Goal: Transaction & Acquisition: Obtain resource

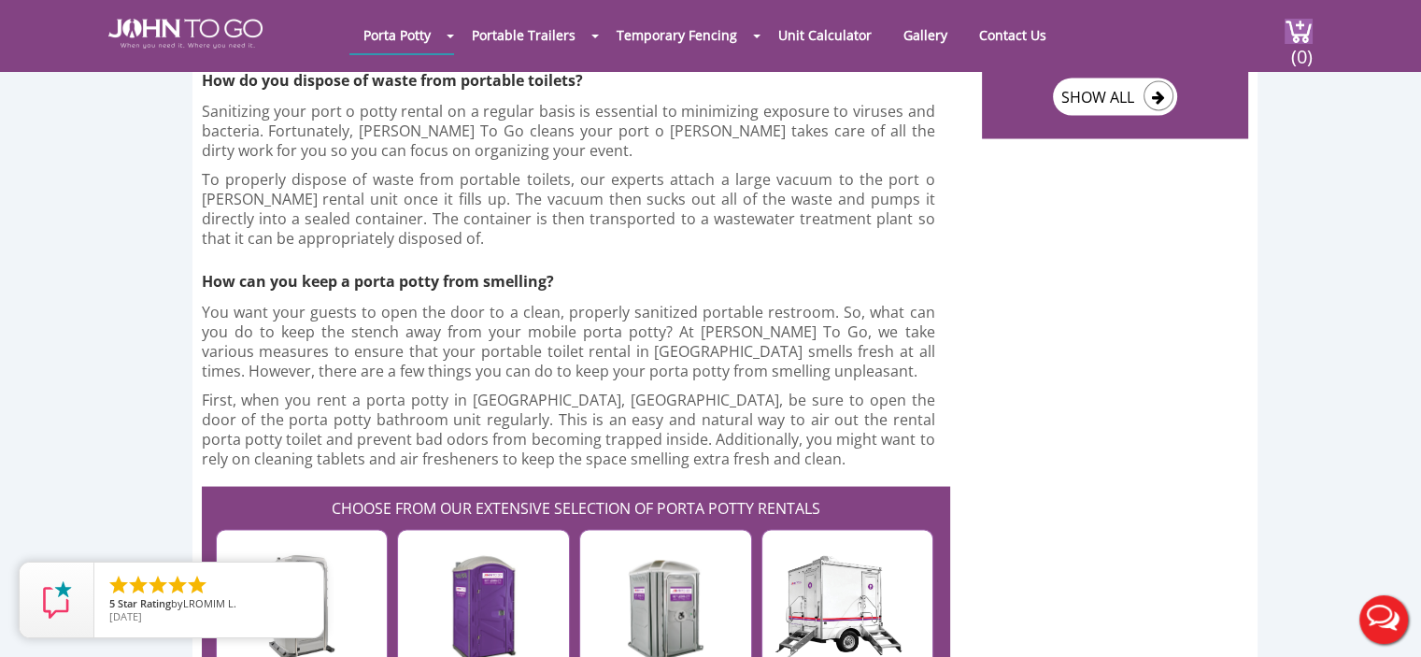
scroll to position [3642, 0]
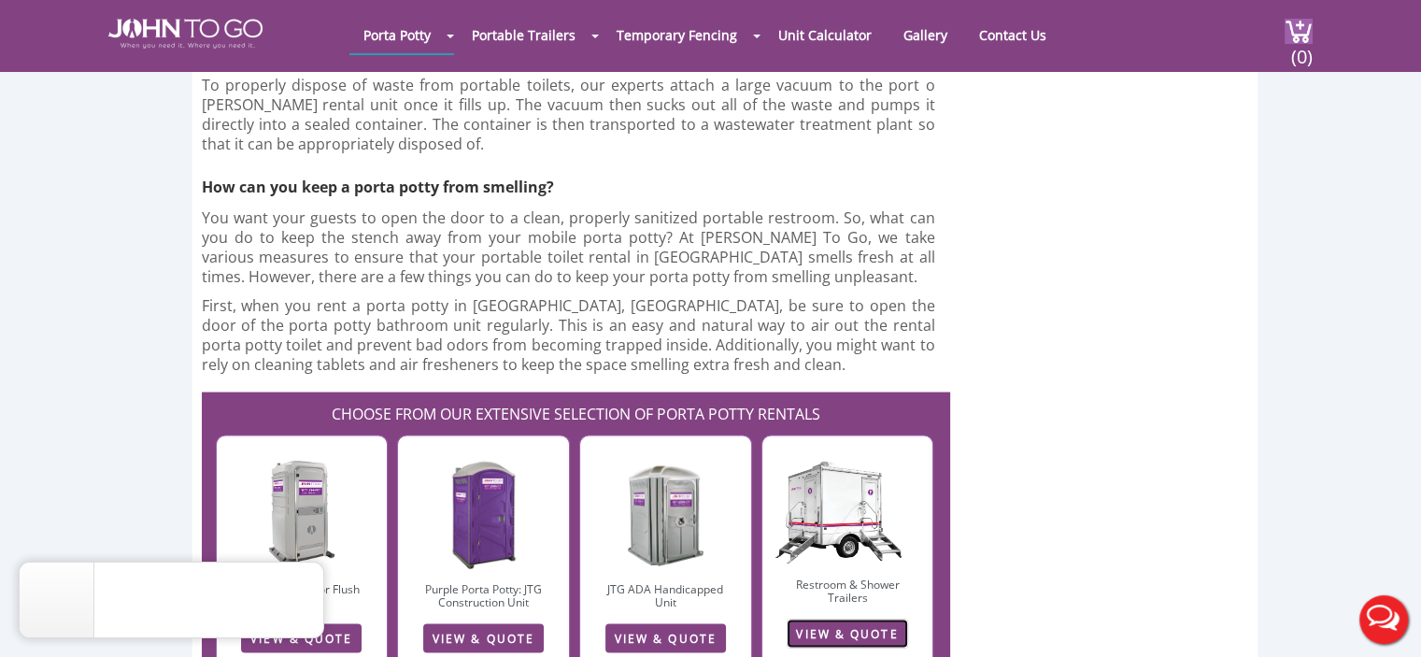
click at [831, 619] on link "VIEW & QUOTE" at bounding box center [846, 633] width 120 height 29
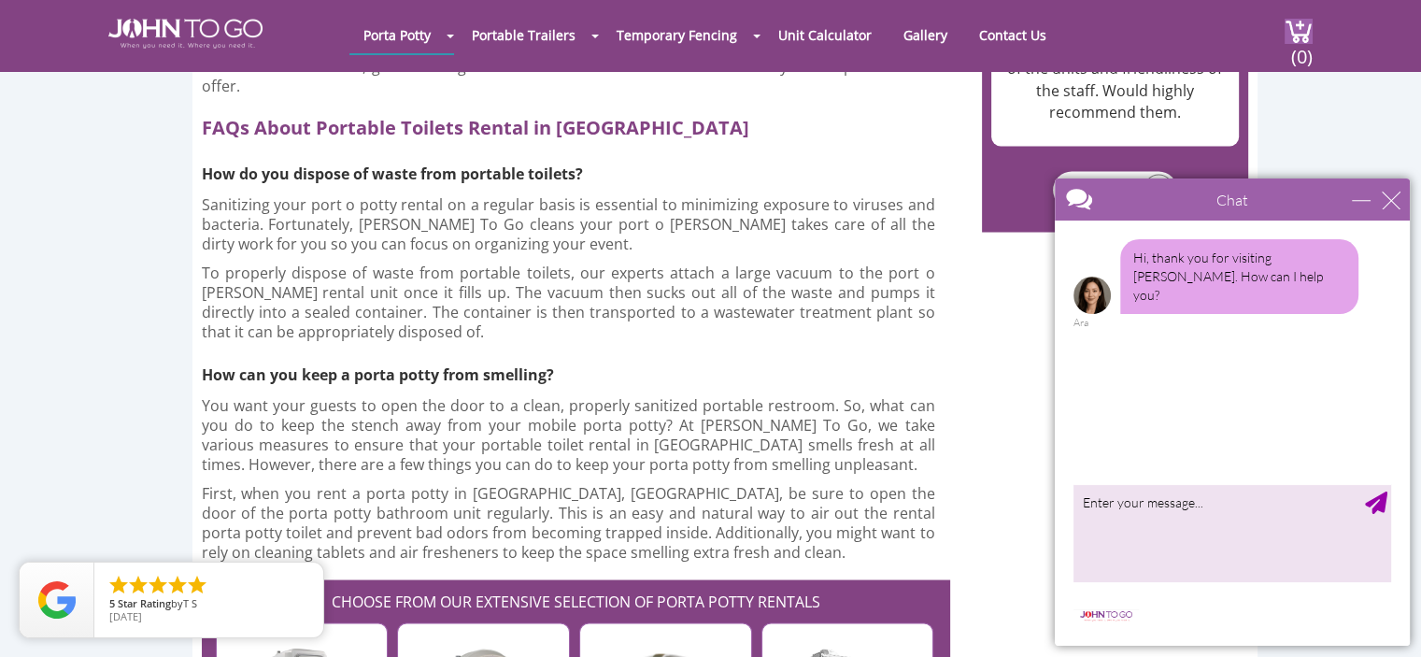
scroll to position [3642, 0]
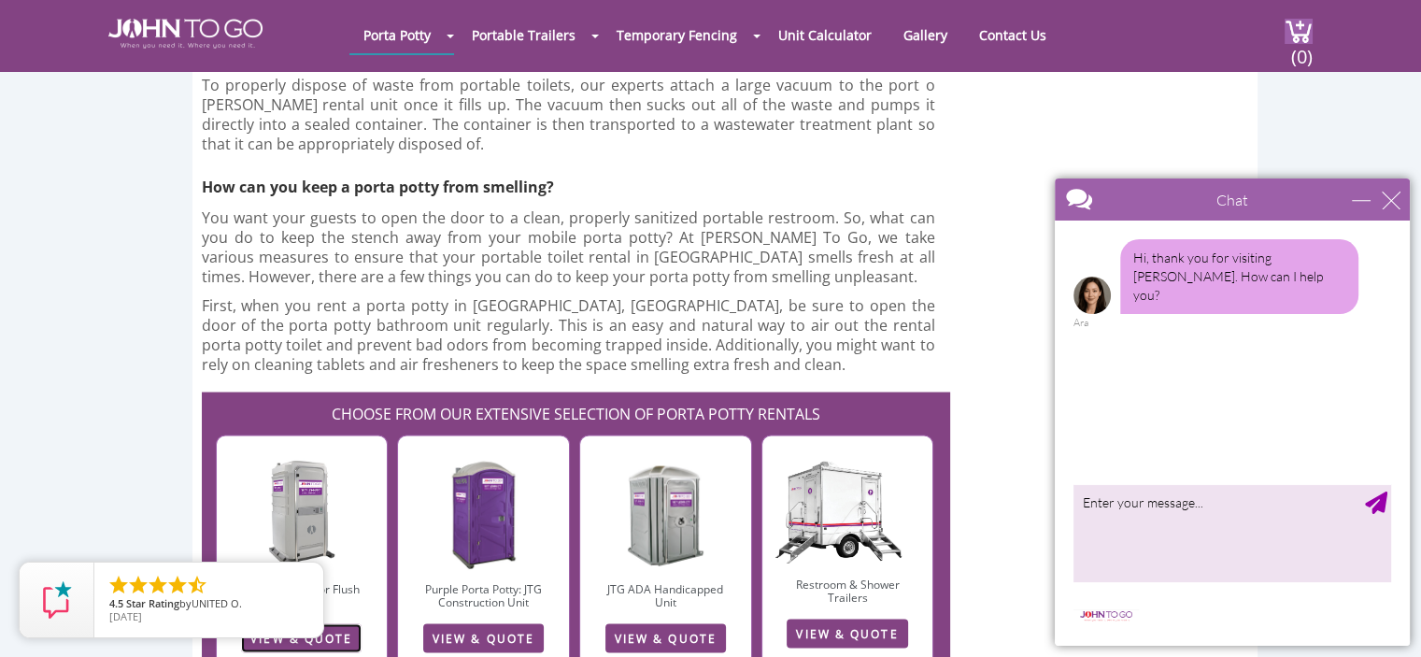
click at [281, 624] on link "VIEW & QUOTE" at bounding box center [301, 638] width 120 height 29
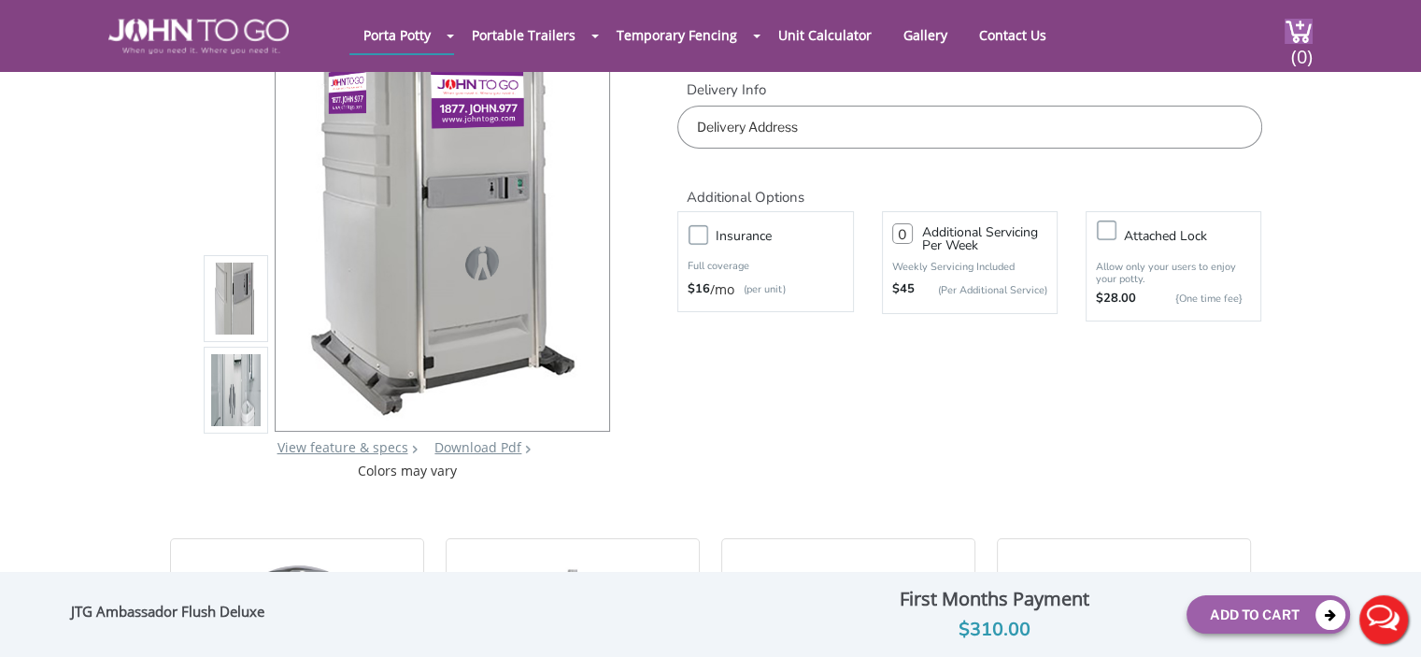
scroll to position [187, 0]
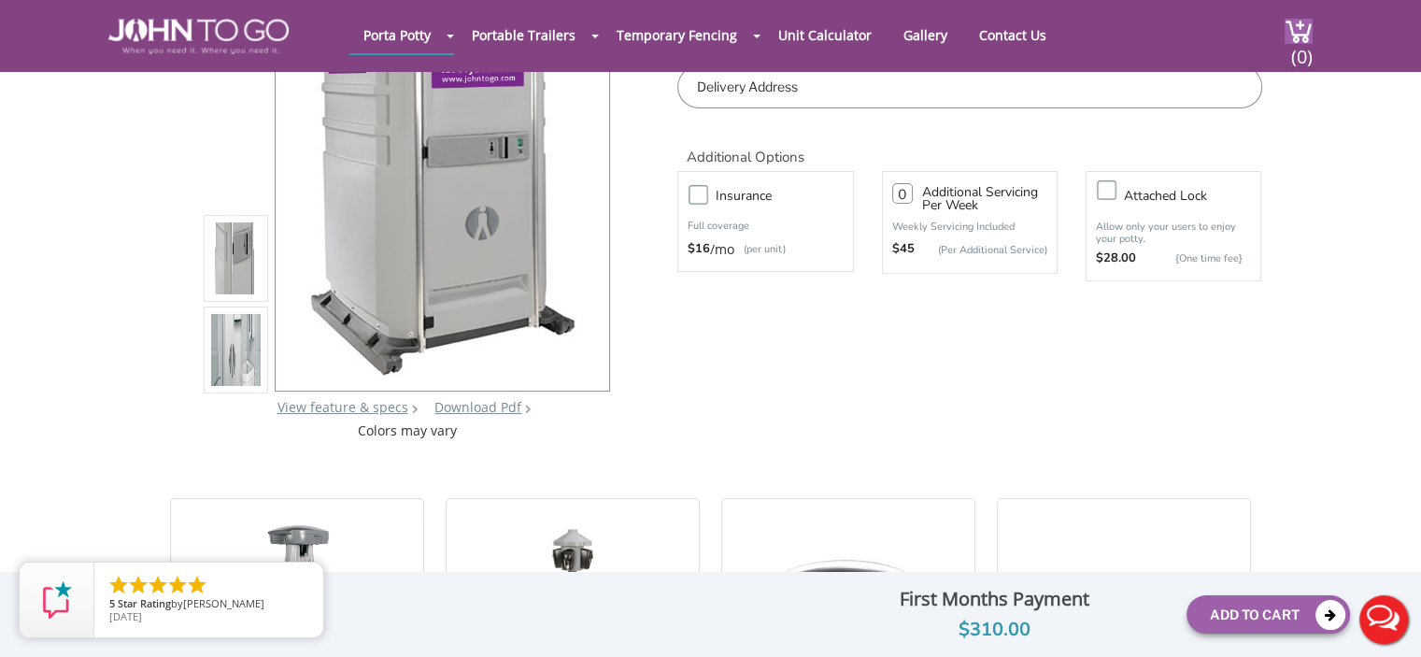
click at [217, 362] on img at bounding box center [236, 352] width 50 height 440
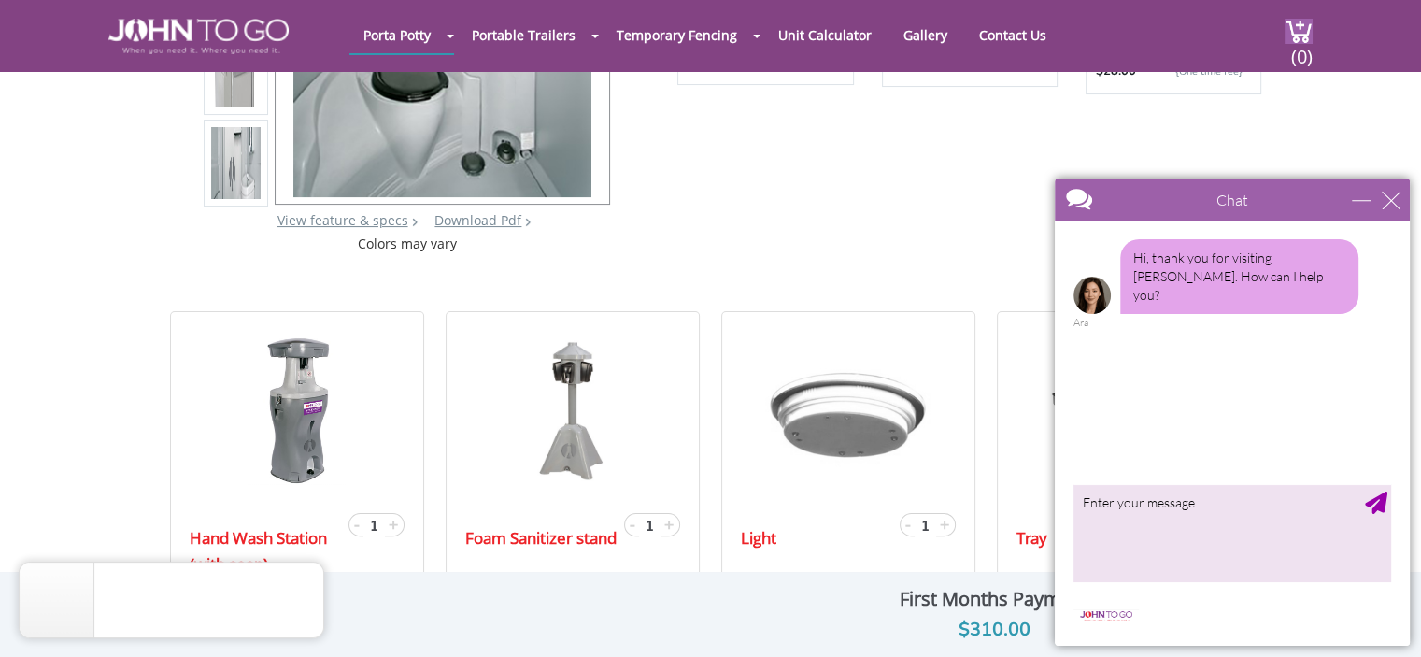
scroll to position [560, 0]
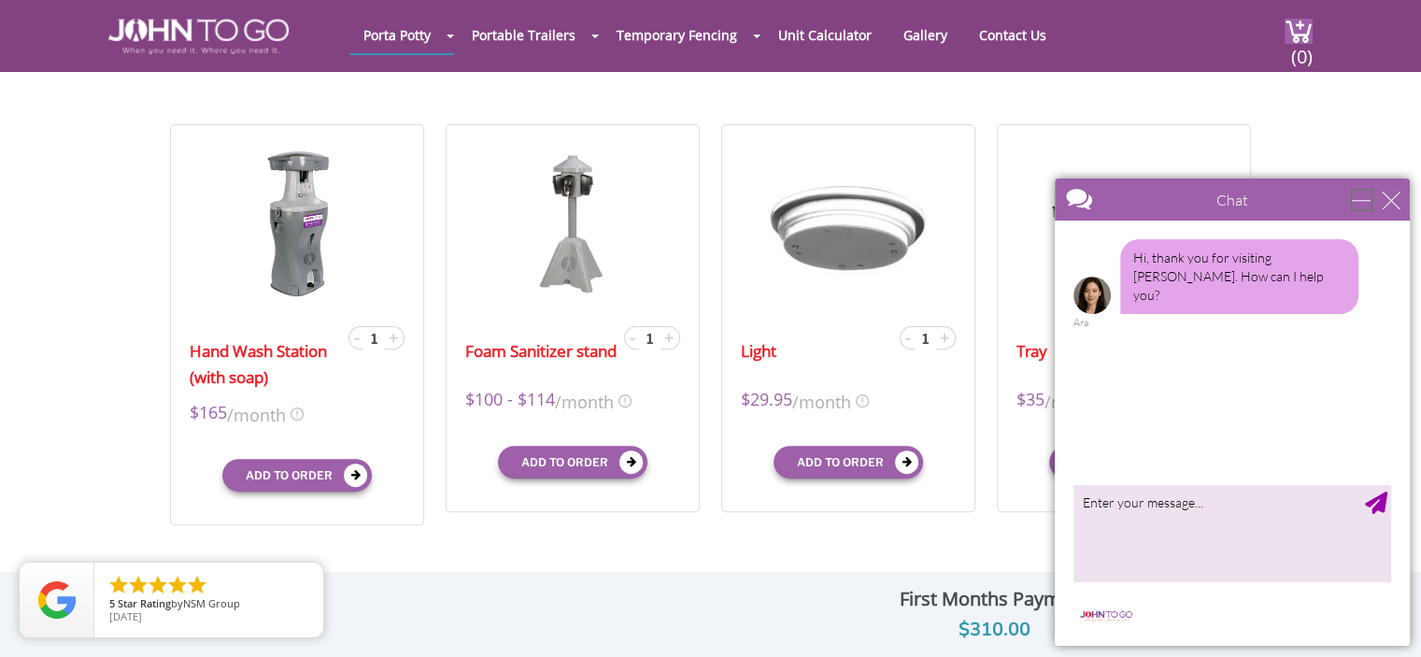
click at [1357, 192] on div "minimize" at bounding box center [1360, 200] width 19 height 19
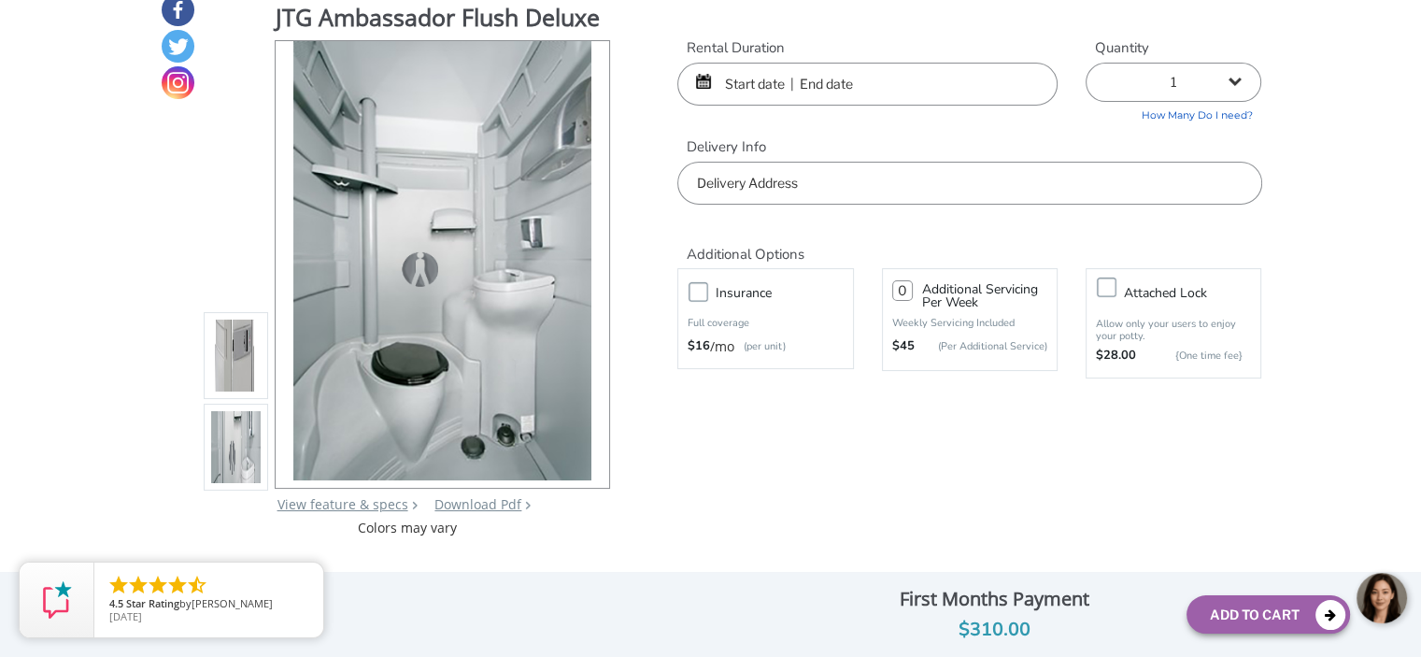
scroll to position [0, 0]
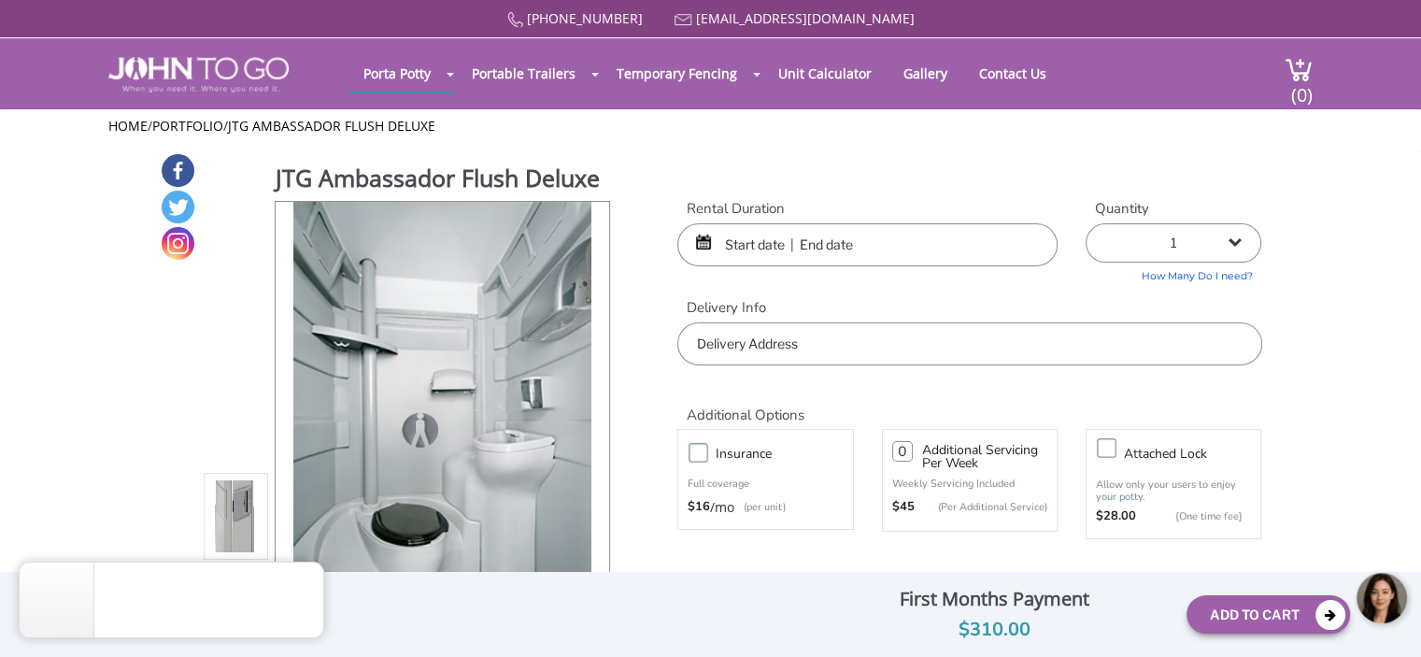
click at [758, 243] on input "text" at bounding box center [867, 244] width 380 height 43
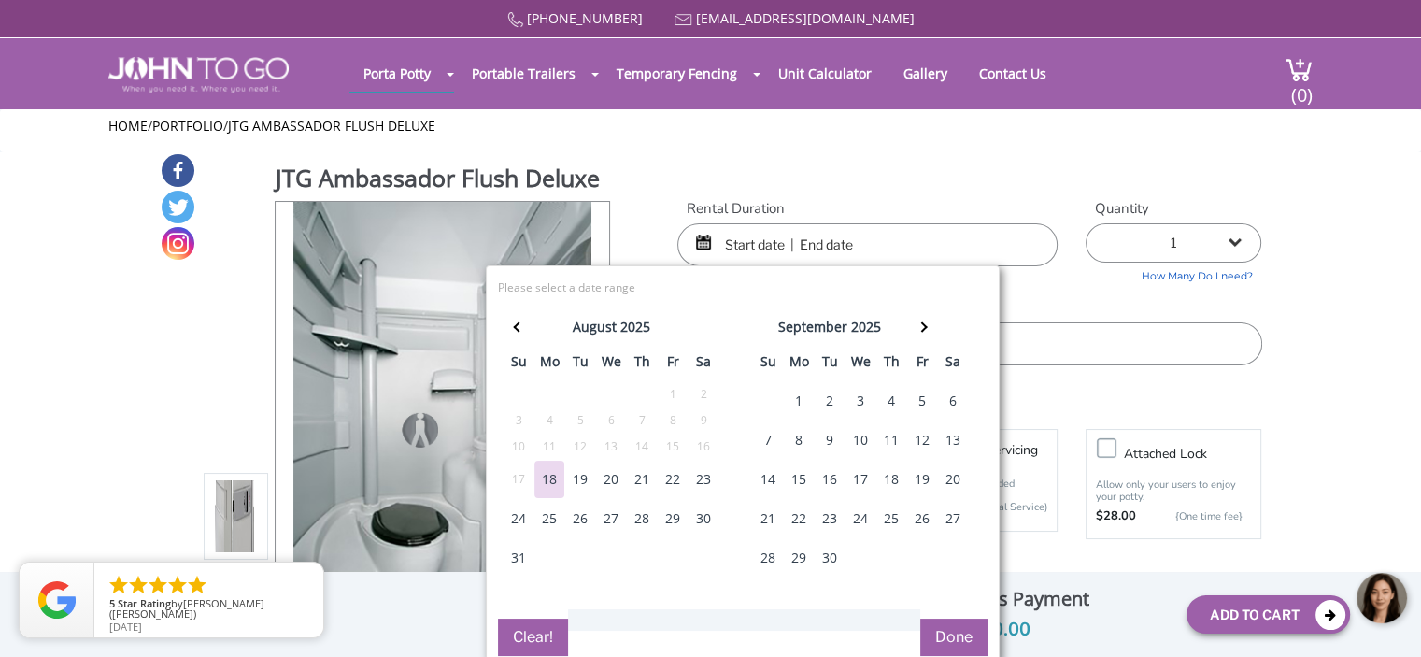
click at [700, 509] on div "30" at bounding box center [703, 518] width 30 height 37
click at [521, 559] on div "31" at bounding box center [518, 557] width 30 height 37
type input "08/30/2025 to 08/31/2025"
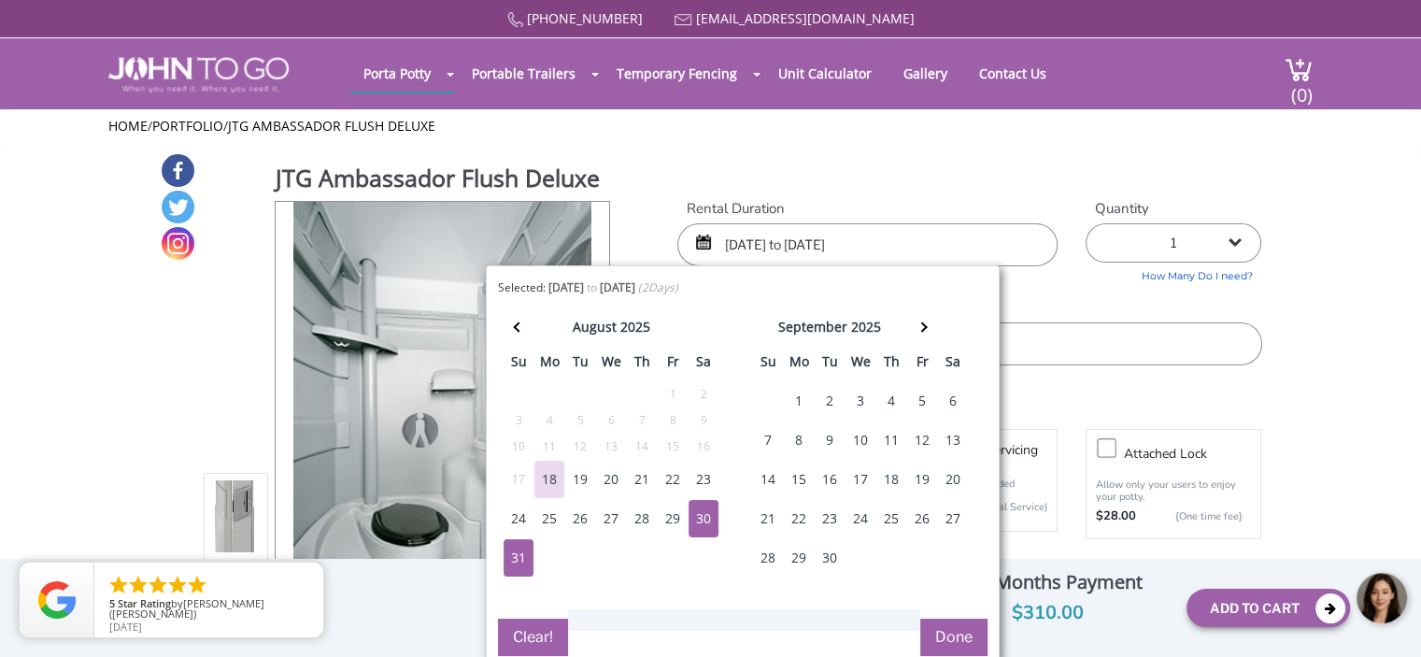
click at [952, 638] on button "Done" at bounding box center [953, 636] width 67 height 37
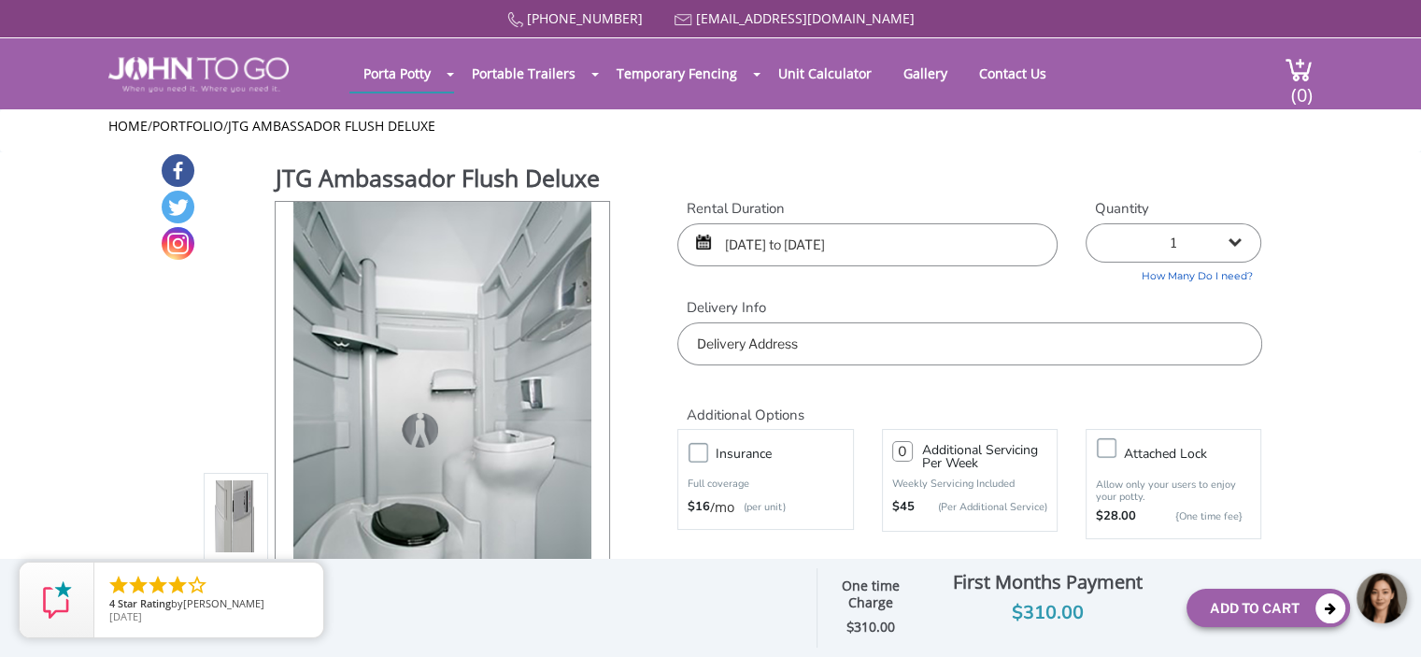
click at [844, 348] on input "text" at bounding box center [969, 343] width 584 height 43
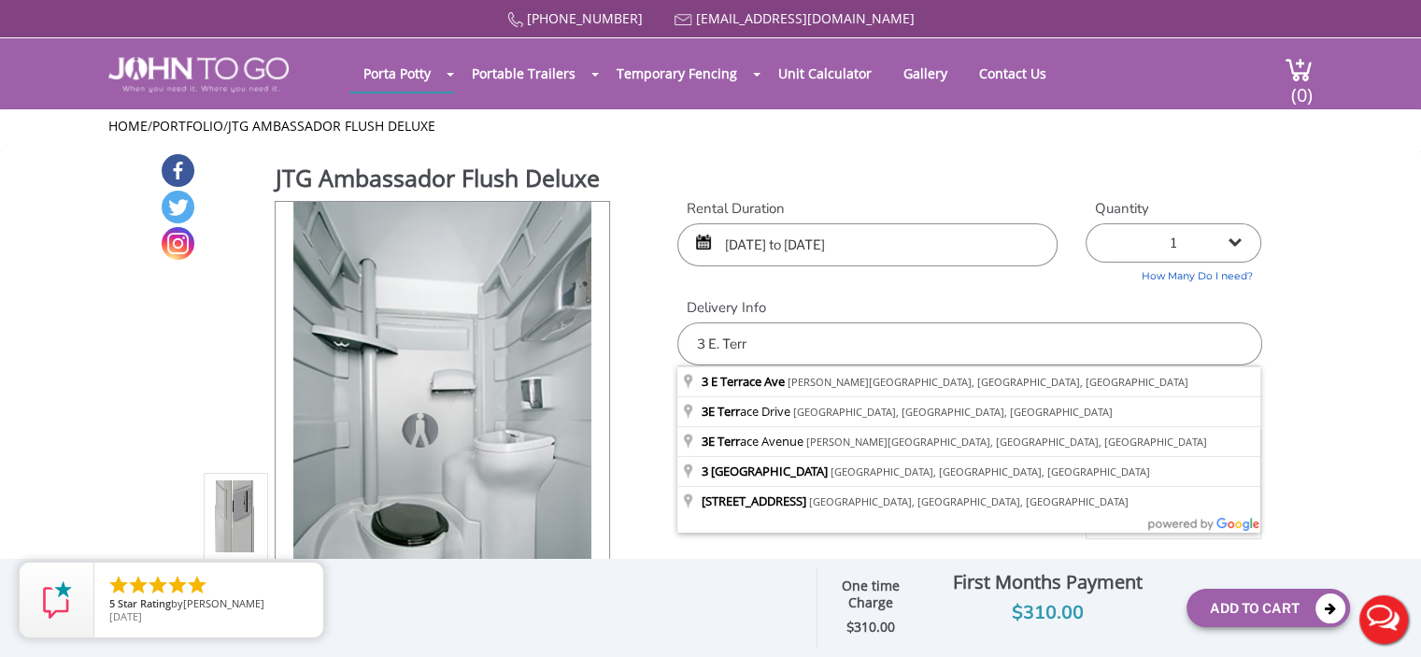
type input "3 E Terrace Ave, Rochelle Park, NJ, USA"
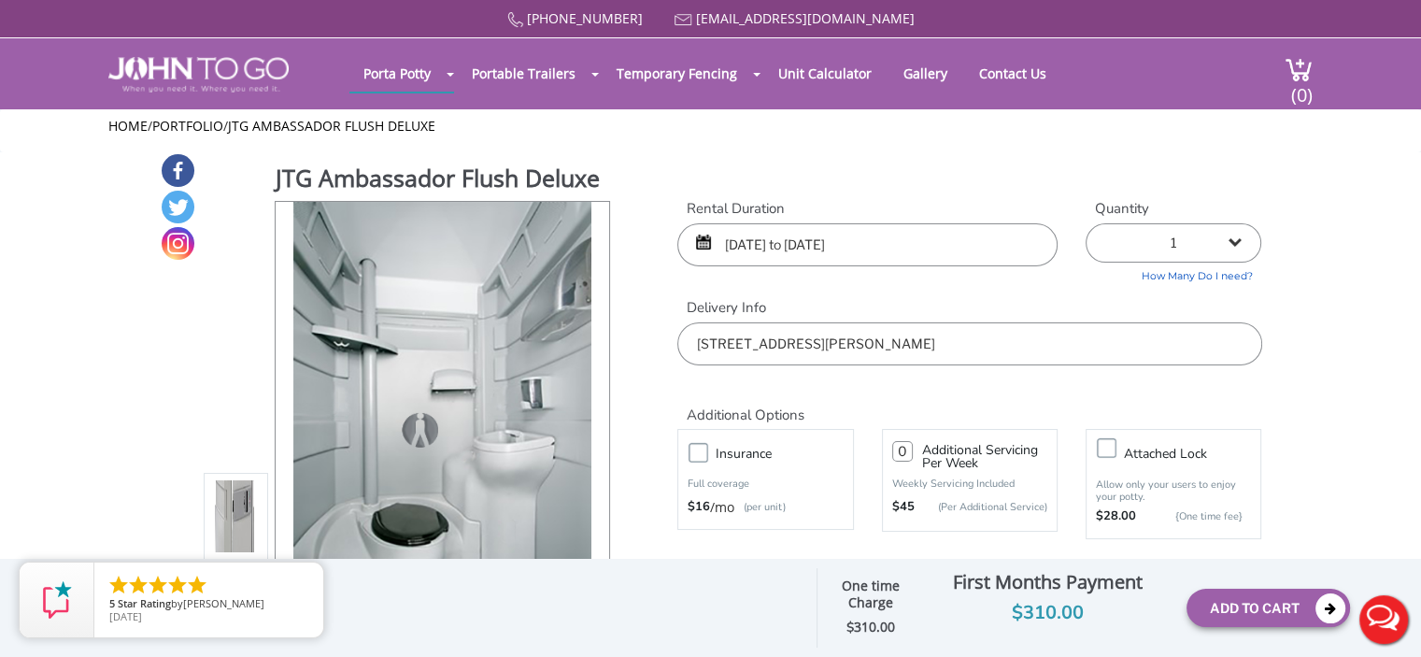
click at [862, 243] on input "08/30/2025 to 08/31/2025" at bounding box center [867, 244] width 380 height 43
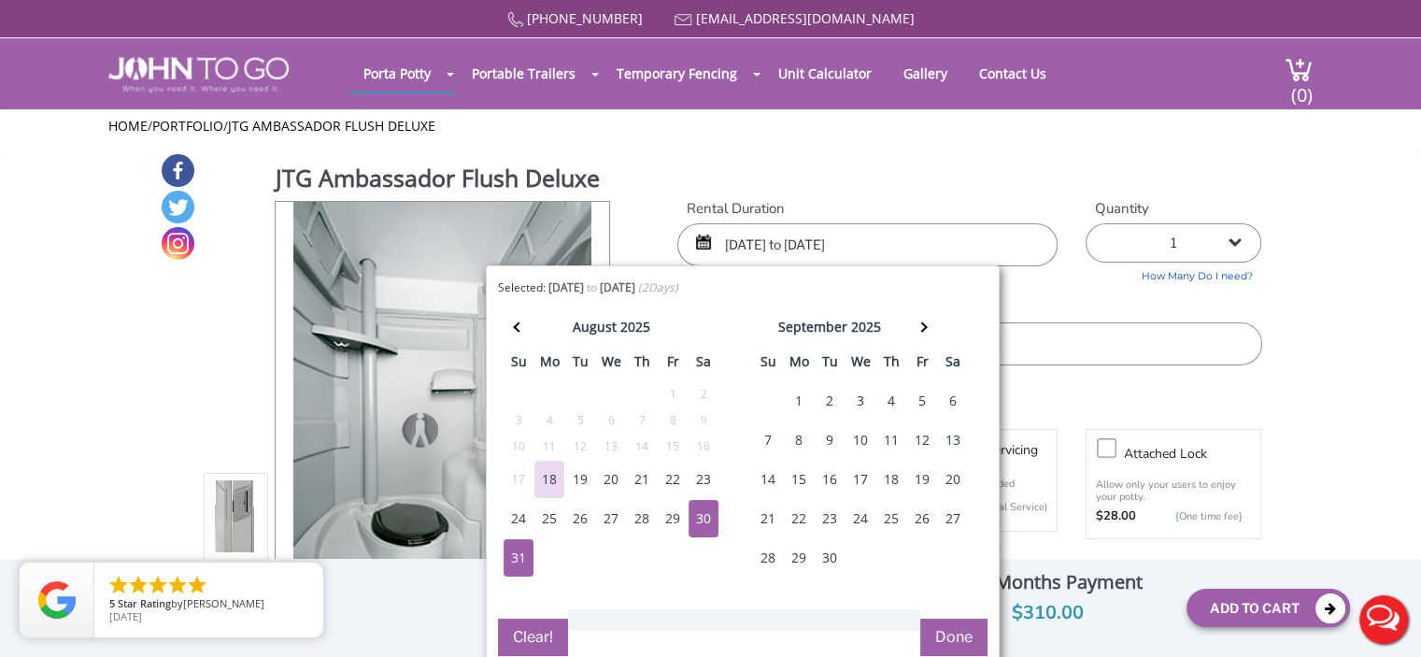
click at [706, 524] on div "30" at bounding box center [703, 518] width 30 height 37
click at [796, 384] on div "1" at bounding box center [799, 400] width 30 height 37
type input "08/30/2025 to 09/01/2025"
click at [951, 639] on button "Done" at bounding box center [953, 636] width 67 height 37
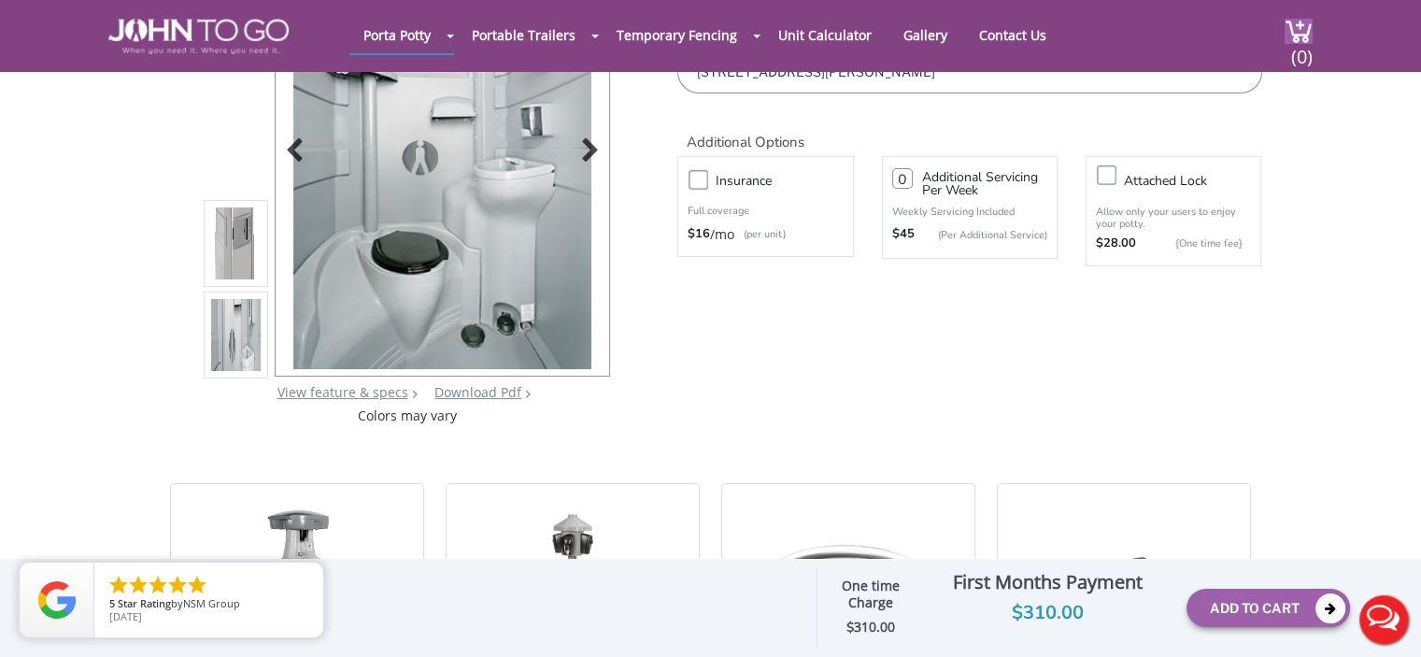
scroll to position [93, 0]
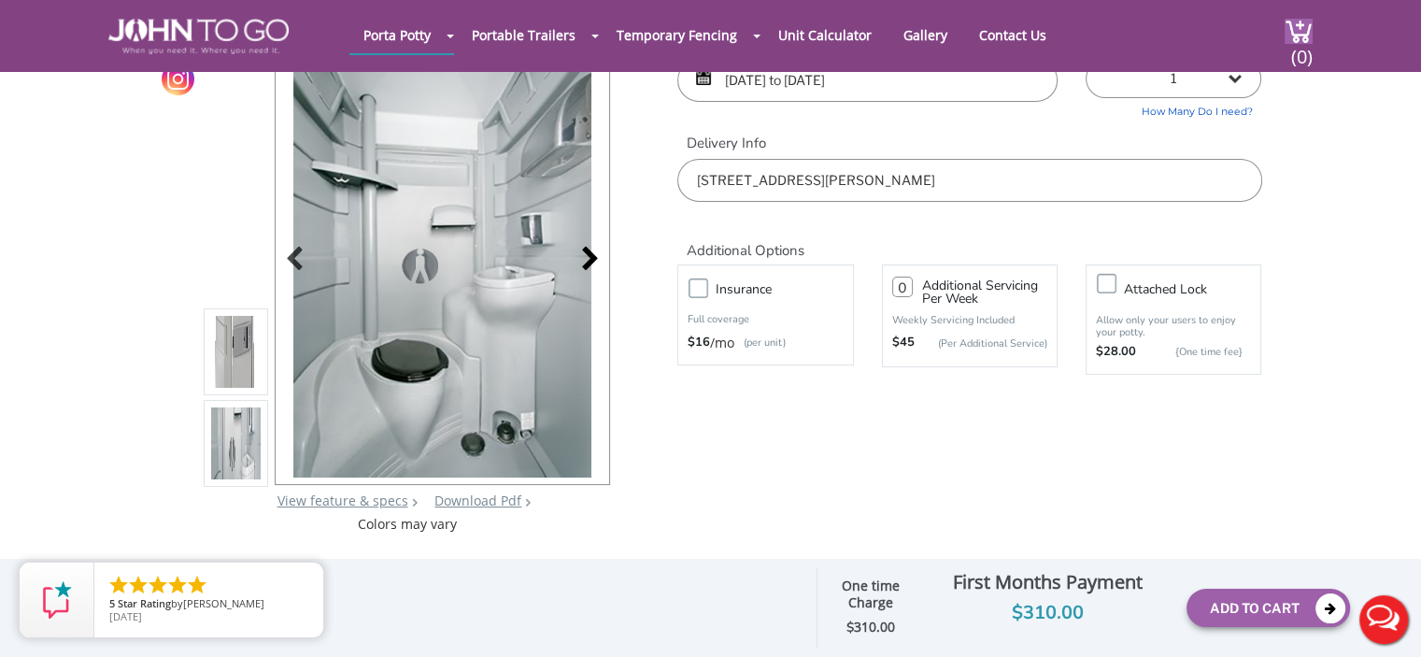
click at [582, 254] on div at bounding box center [585, 260] width 26 height 26
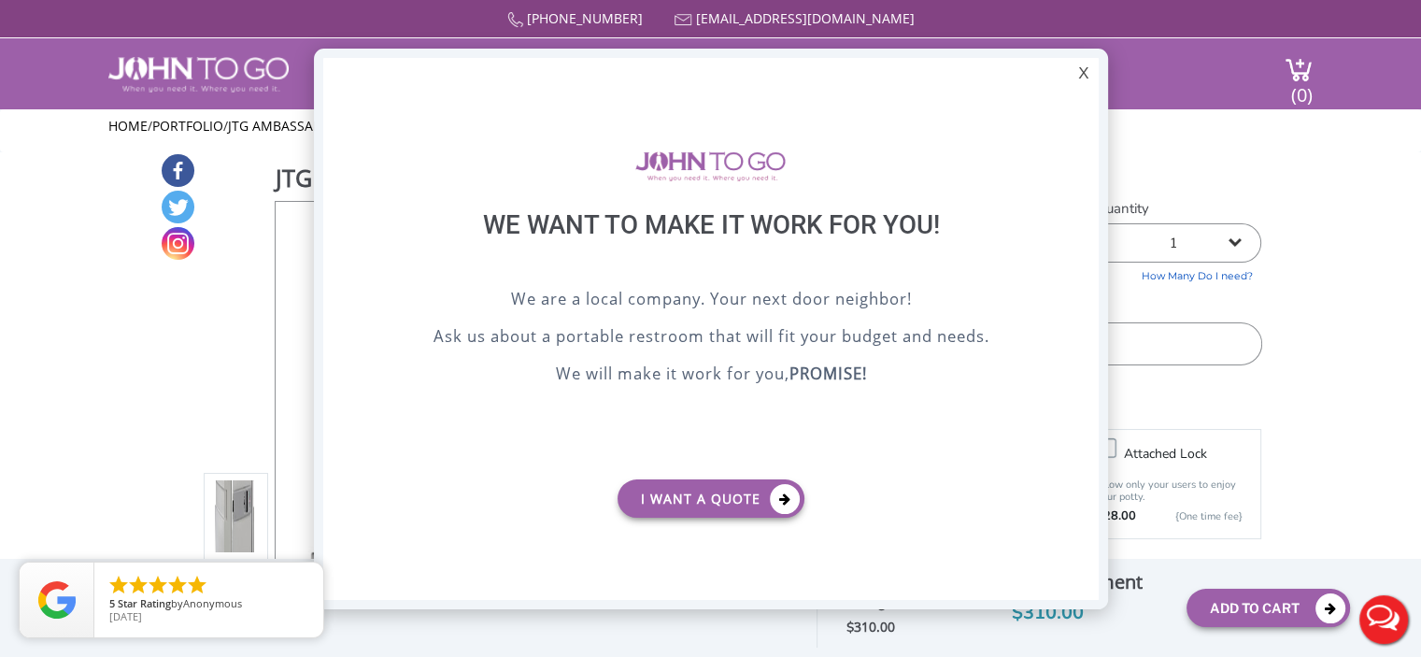
scroll to position [0, 0]
click at [693, 502] on link "I want a Quote" at bounding box center [710, 498] width 187 height 38
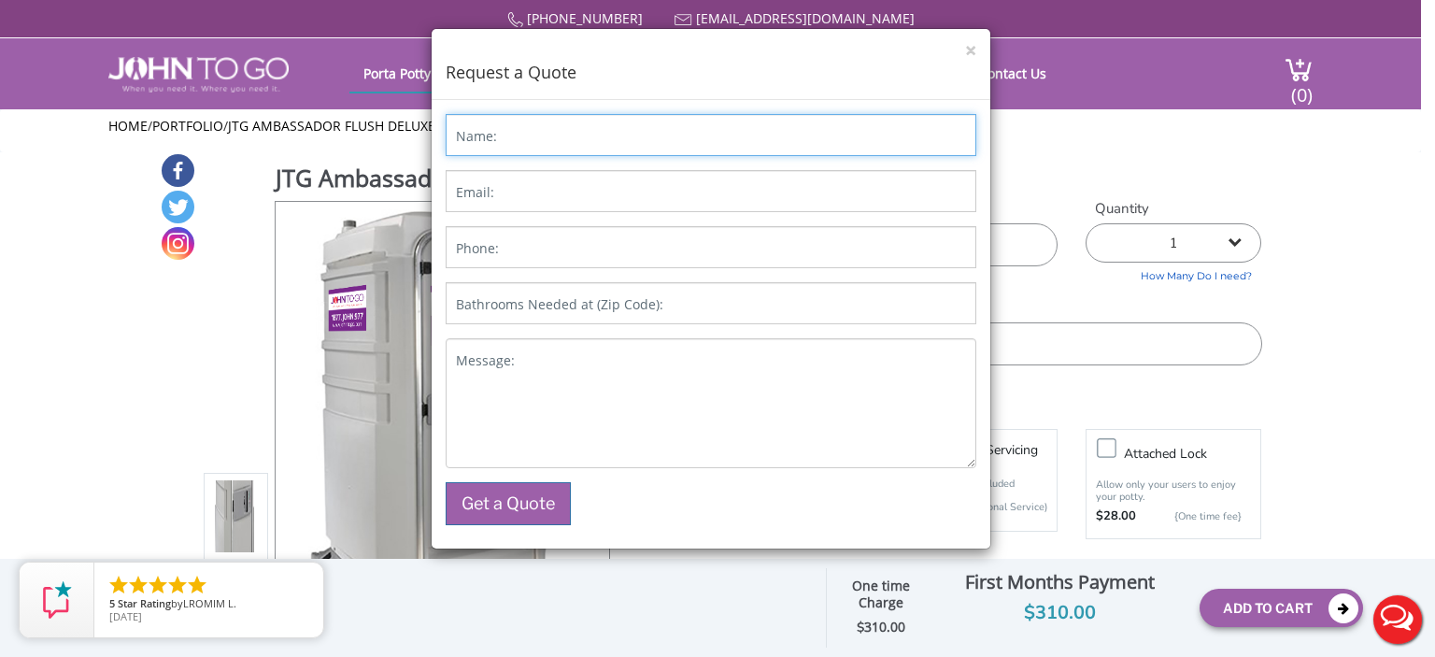
click at [516, 146] on input "Name:" at bounding box center [710, 135] width 530 height 42
type input "Carlos"
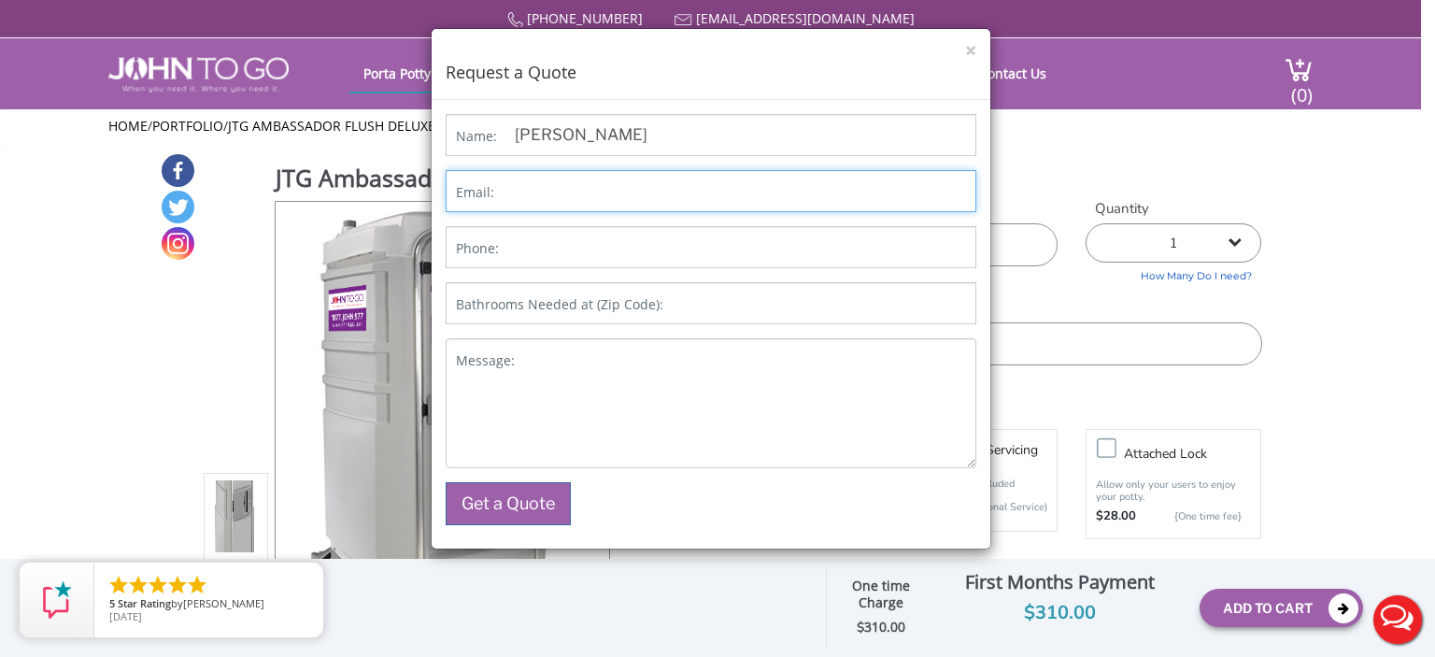
click at [522, 205] on input "Email:" at bounding box center [710, 191] width 530 height 42
type input "yesrey@hotmail.com"
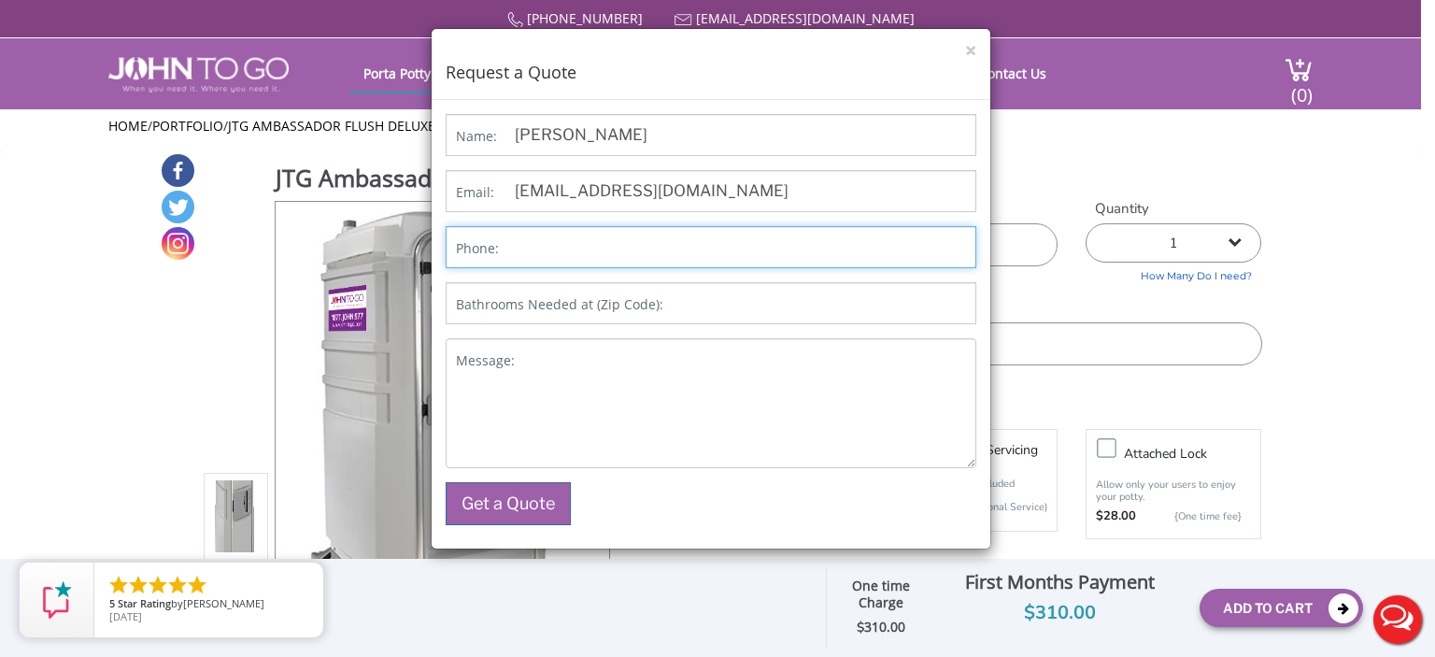
click at [577, 248] on input "Phone:" at bounding box center [710, 247] width 530 height 42
type input "2018157425"
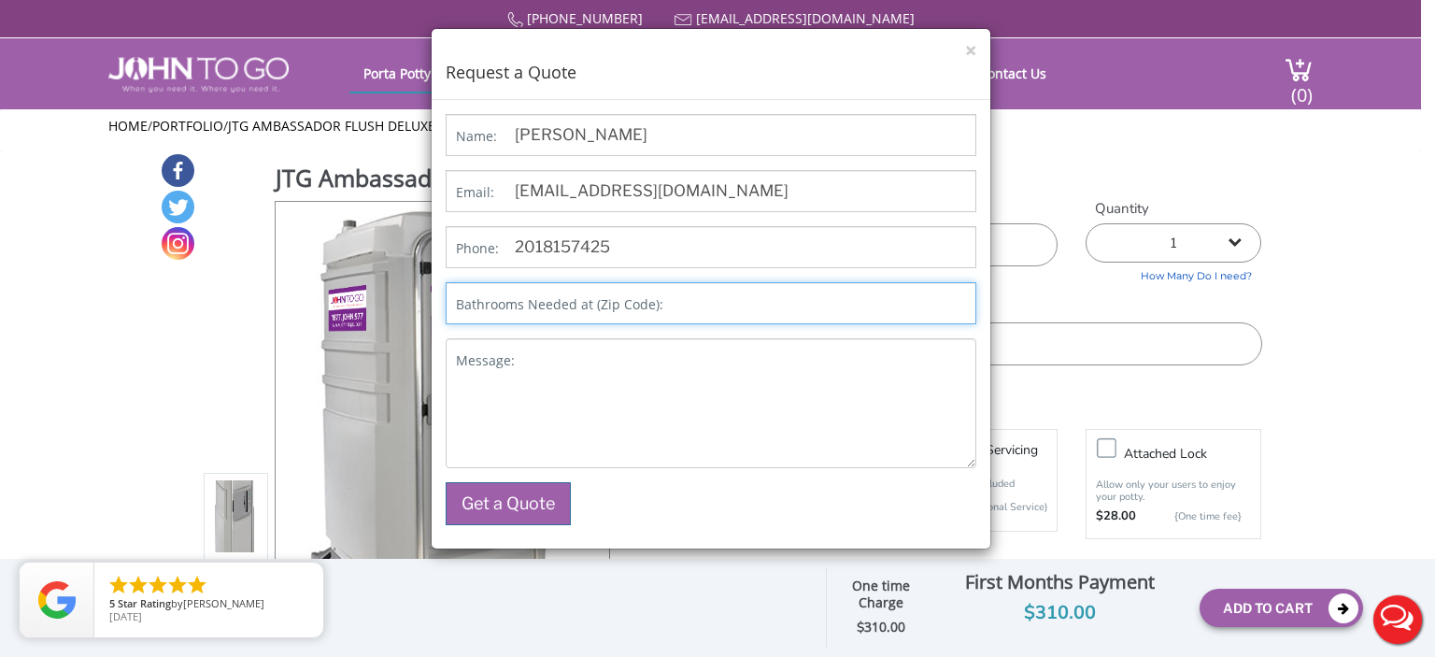
click at [689, 305] on input "Bathrooms Needed at (Zip Code):" at bounding box center [710, 303] width 530 height 42
type input "07662"
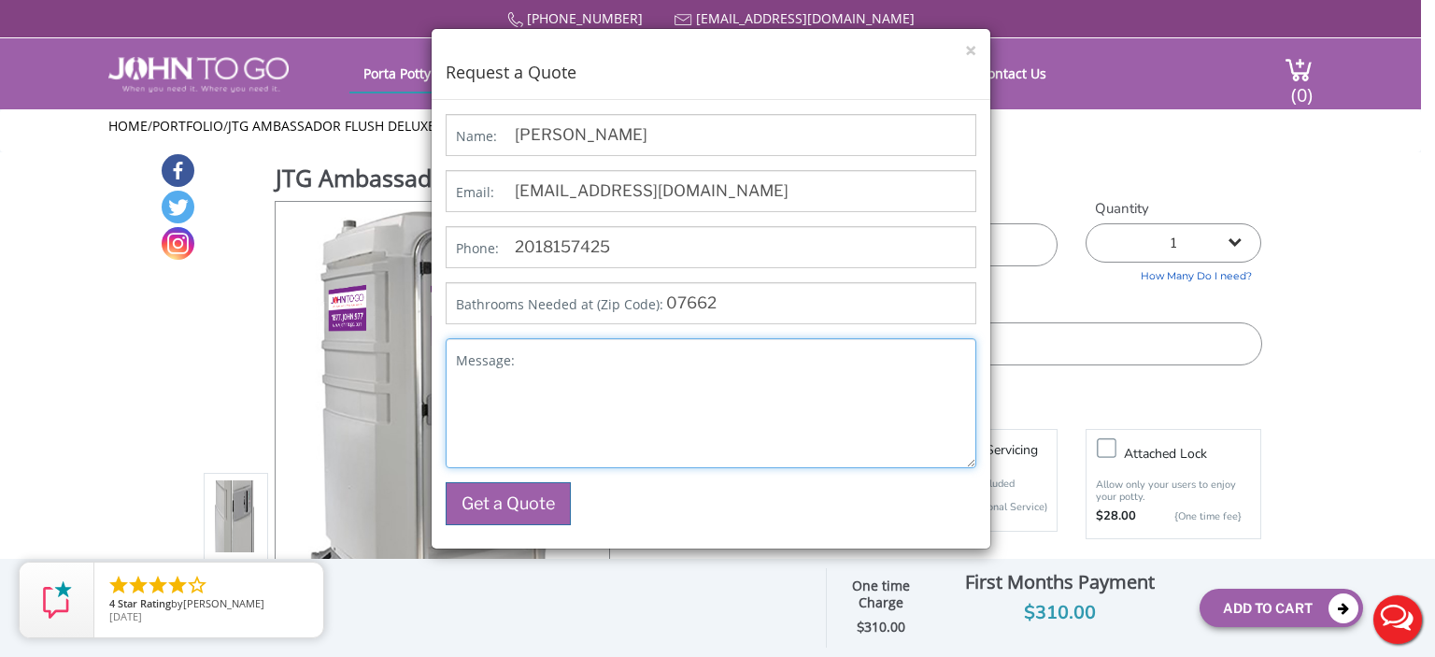
click at [558, 383] on textarea "Message:" at bounding box center [710, 403] width 530 height 130
type textarea "Please quote 1 portable bathroom for weekend 08/30 thru 09/01. Thank you"
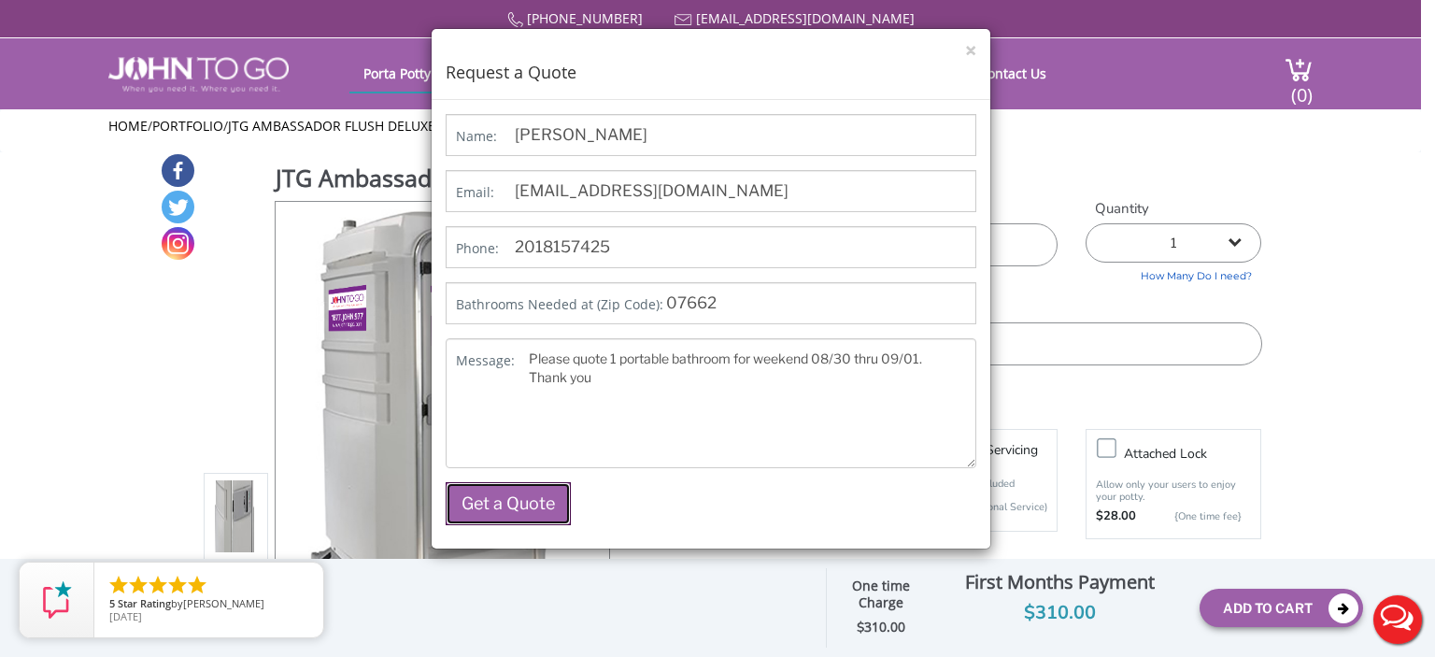
click at [507, 509] on button "Get a Quote" at bounding box center [507, 503] width 125 height 43
